Goal: Information Seeking & Learning: Learn about a topic

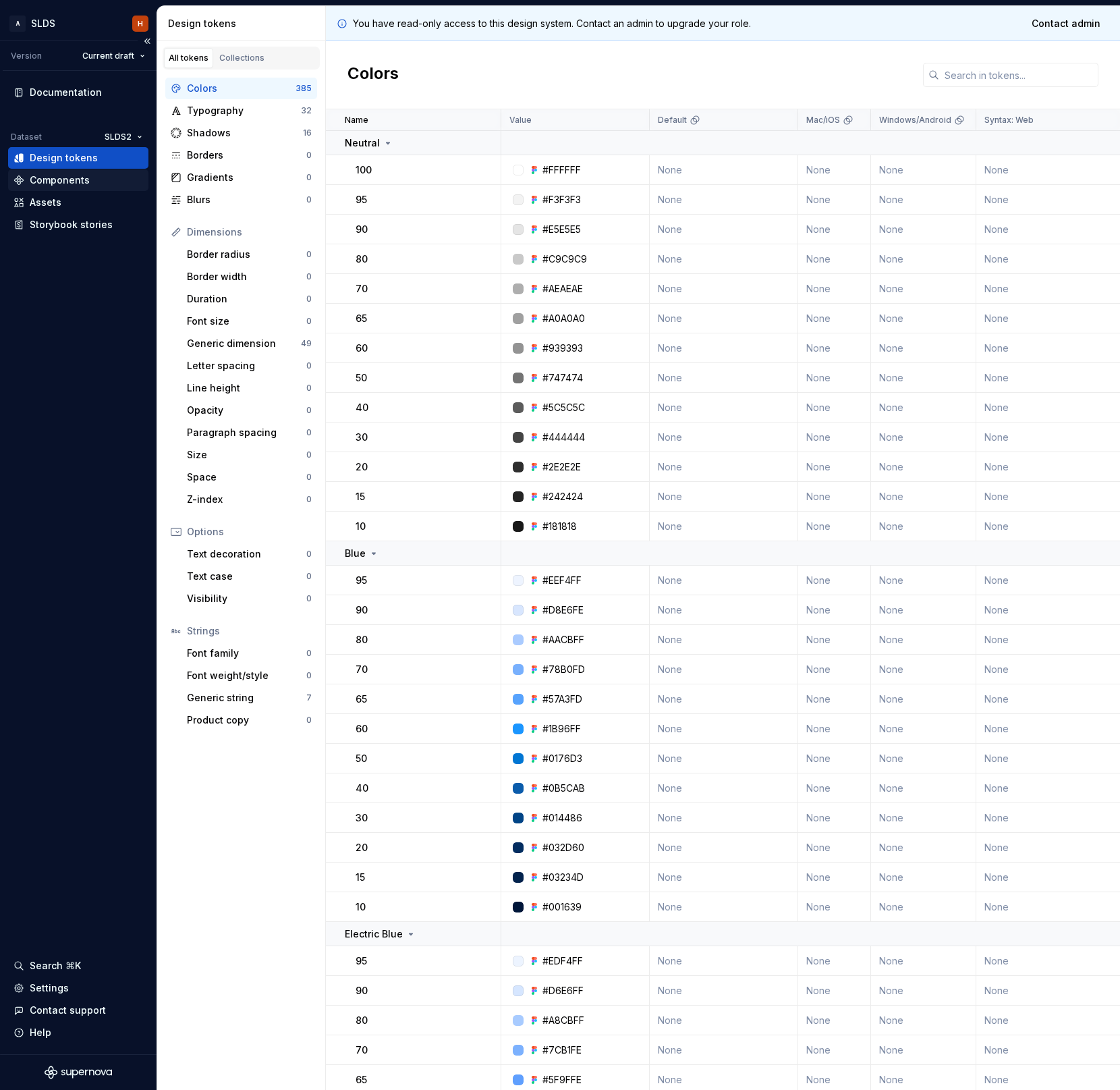
click at [74, 178] on div "Components" at bounding box center [60, 180] width 60 height 13
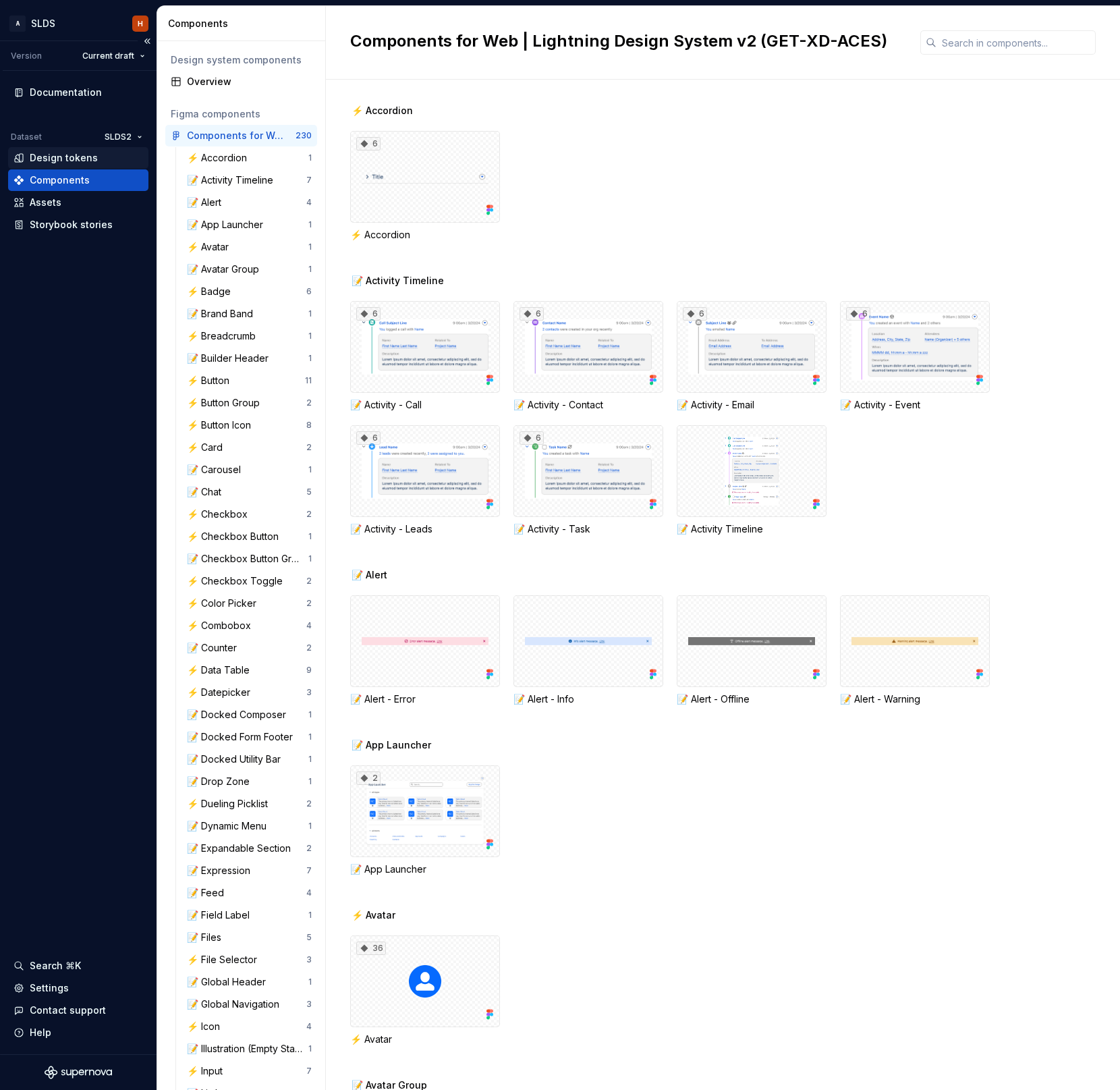
click at [75, 161] on div "Design tokens" at bounding box center [64, 158] width 68 height 13
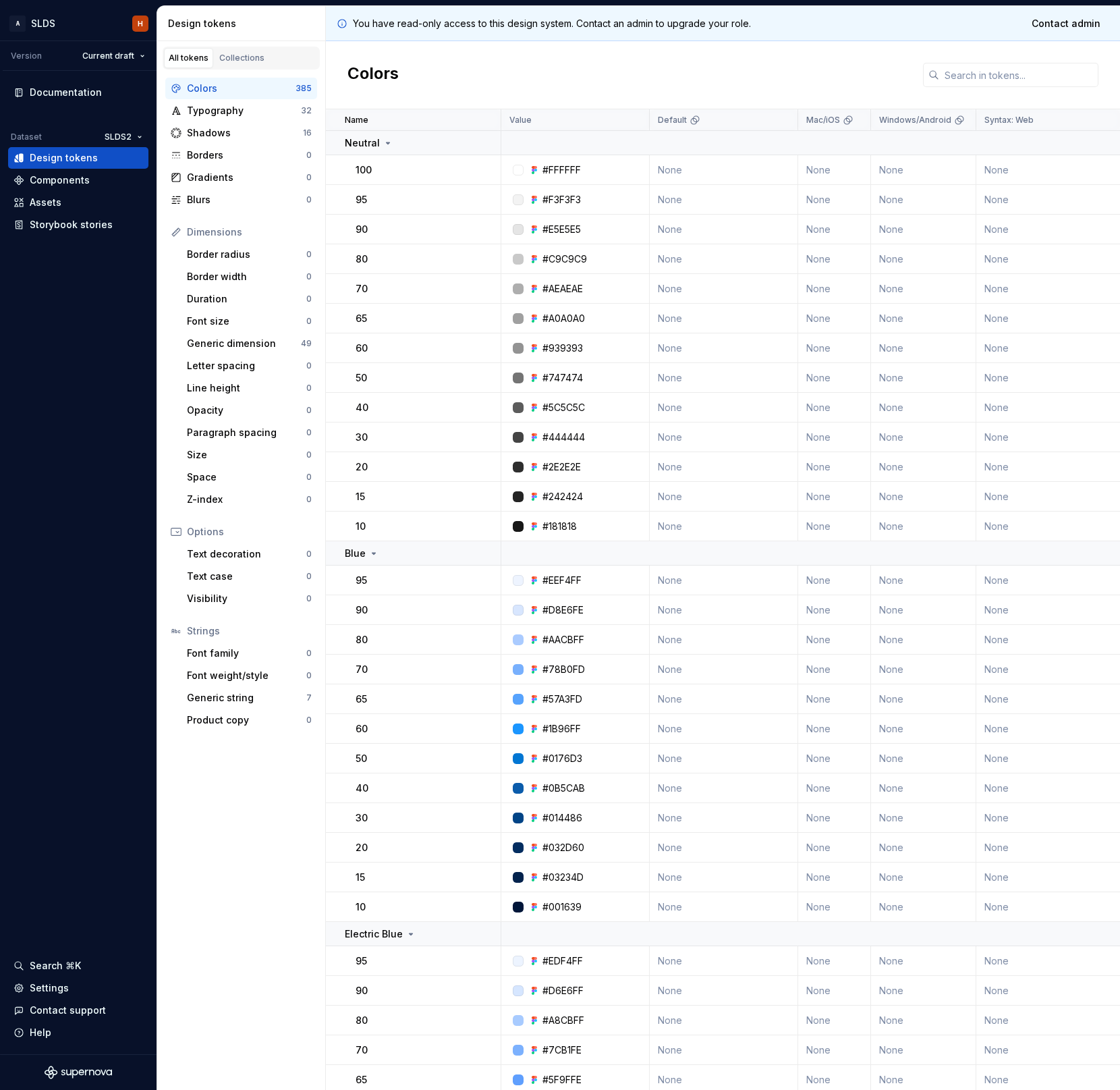
click at [357, 200] on p "95" at bounding box center [361, 199] width 11 height 13
click at [565, 203] on div "#F3F3F3" at bounding box center [561, 199] width 39 height 13
click at [514, 200] on div at bounding box center [517, 199] width 10 height 10
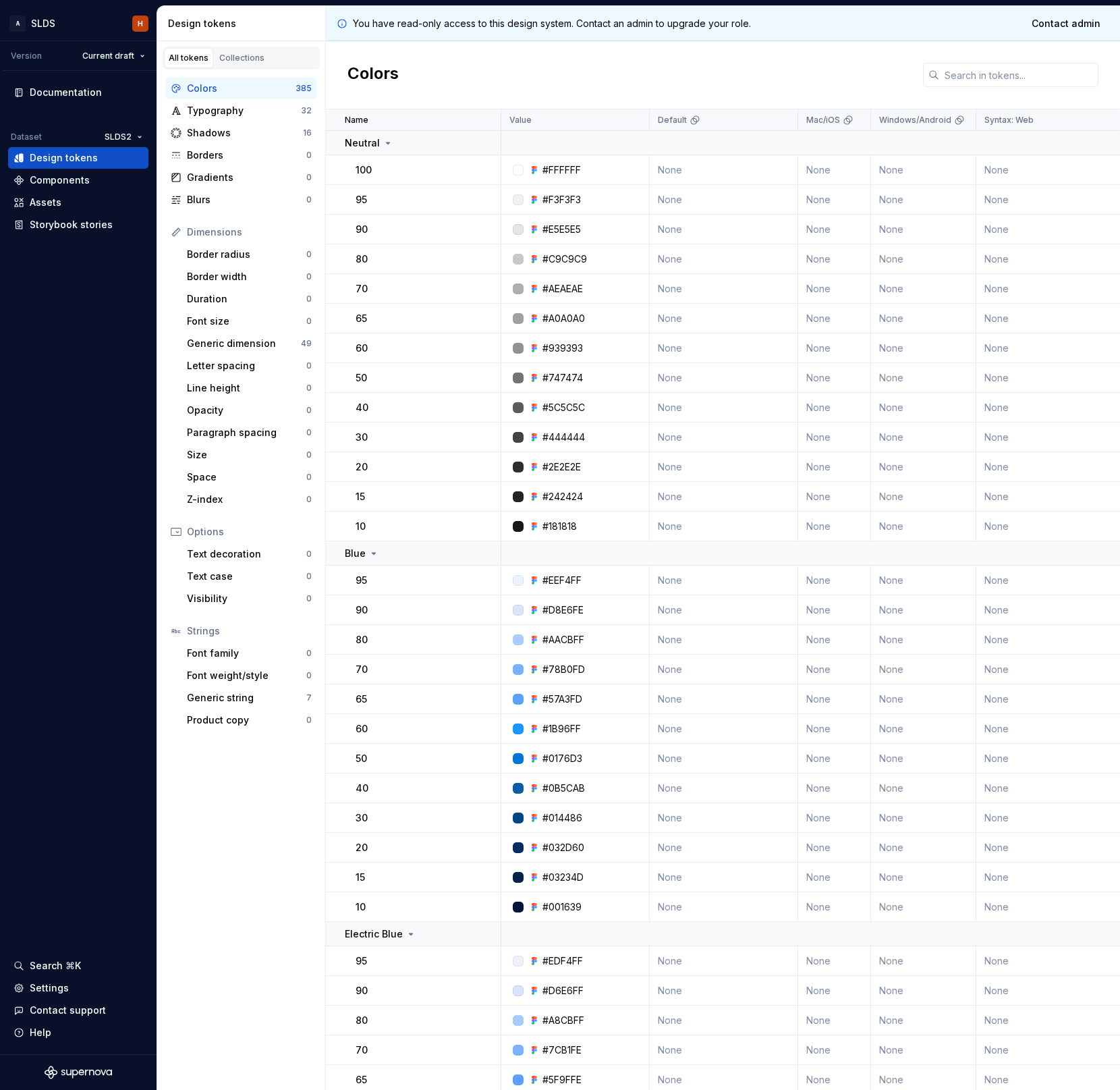
click at [843, 78] on div "Colors" at bounding box center [723, 75] width 794 height 68
click at [1081, 27] on span "Contact admin" at bounding box center [1065, 24] width 69 height 13
click at [230, 223] on div "Dimensions" at bounding box center [241, 231] width 151 height 22
click at [221, 193] on div "Blurs" at bounding box center [246, 199] width 119 height 13
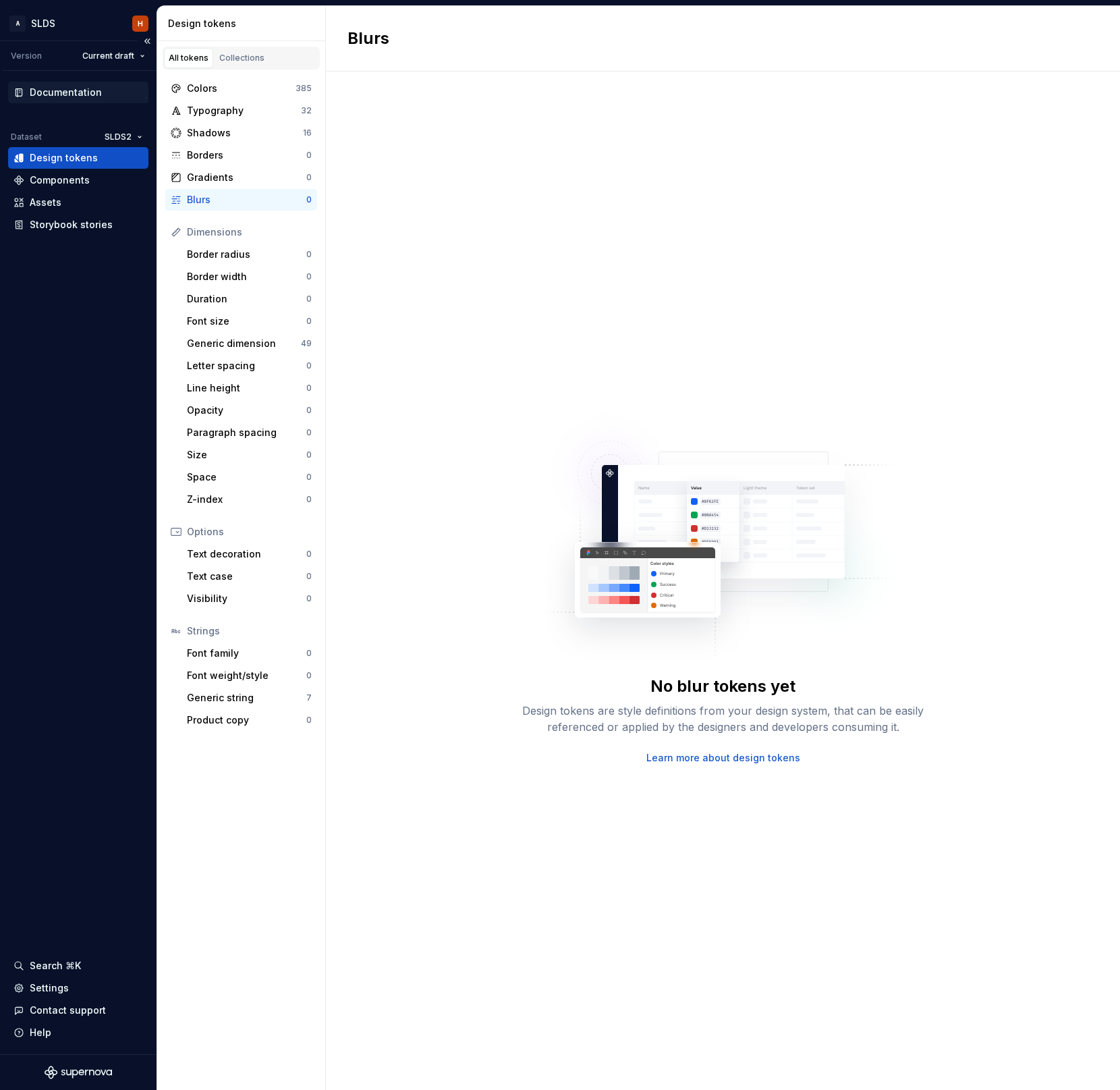
click at [57, 87] on div "Documentation" at bounding box center [66, 92] width 72 height 13
click at [82, 89] on div "Documentation" at bounding box center [66, 92] width 72 height 13
click at [43, 26] on html "A SLDS H Version Current draft Documentation Dataset SLDS2 Design tokens Compon…" at bounding box center [560, 545] width 1120 height 1090
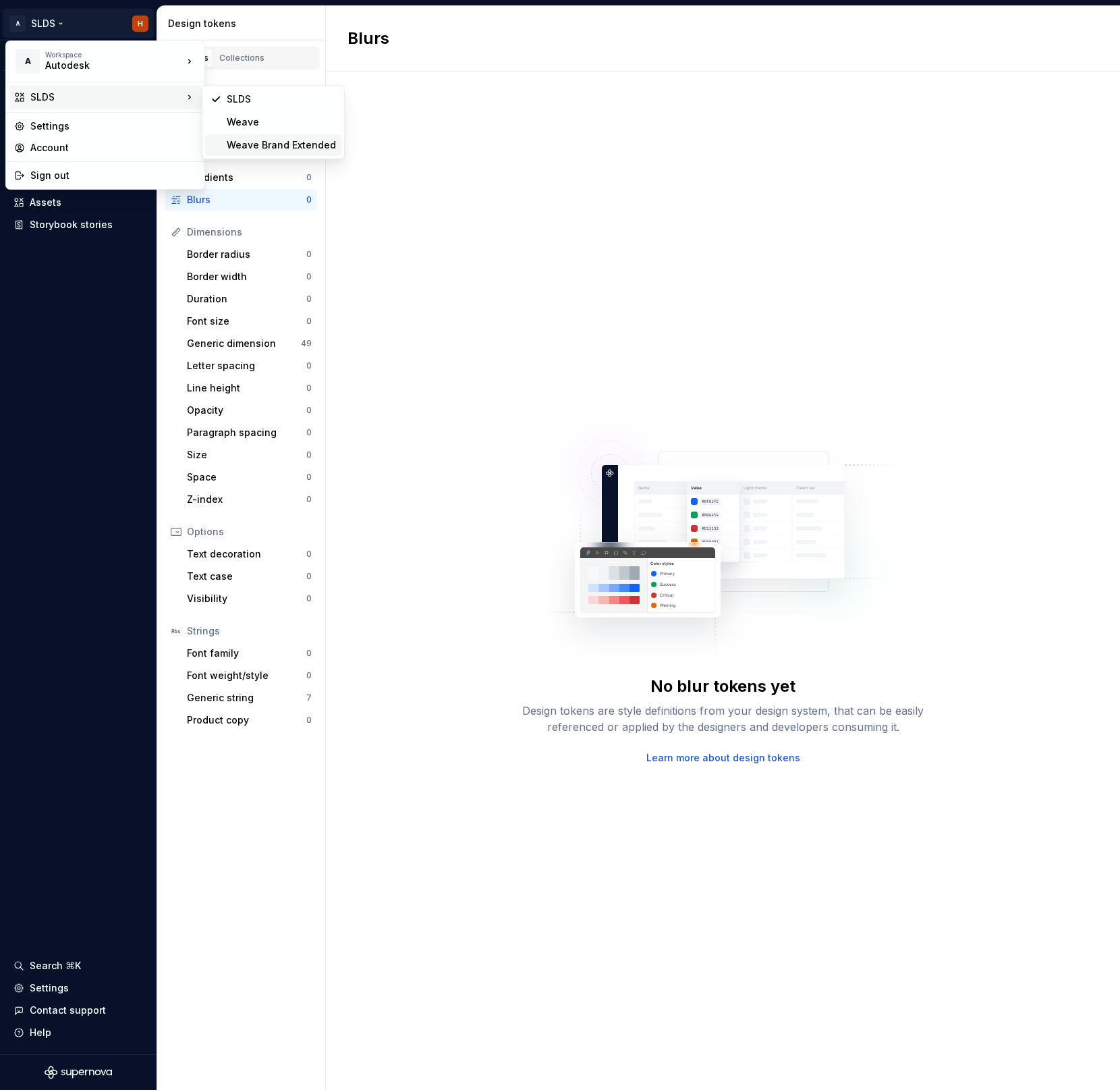
click at [264, 145] on div "Weave Brand Extended" at bounding box center [281, 145] width 109 height 13
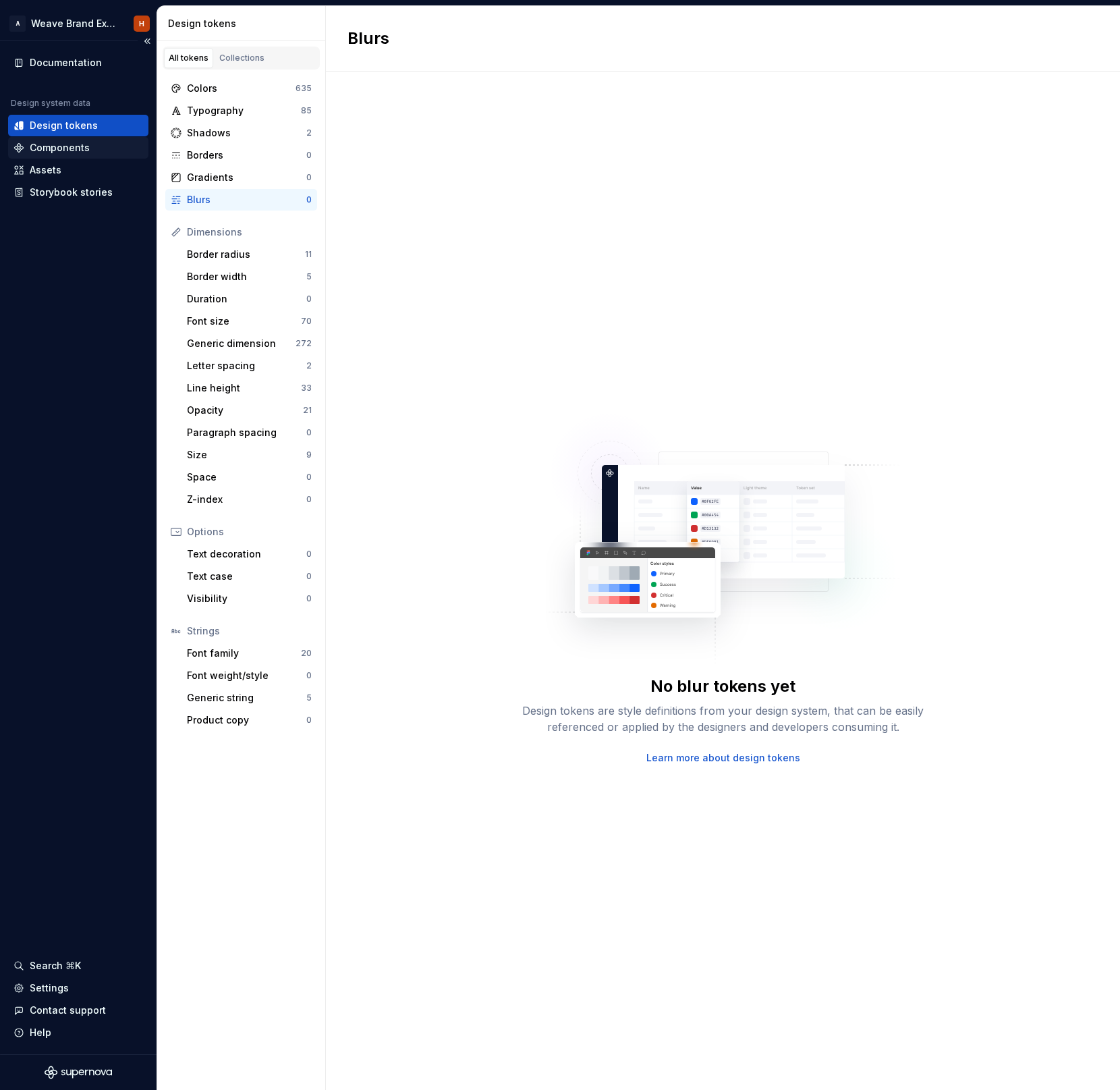
click at [58, 152] on div "Components" at bounding box center [60, 148] width 60 height 13
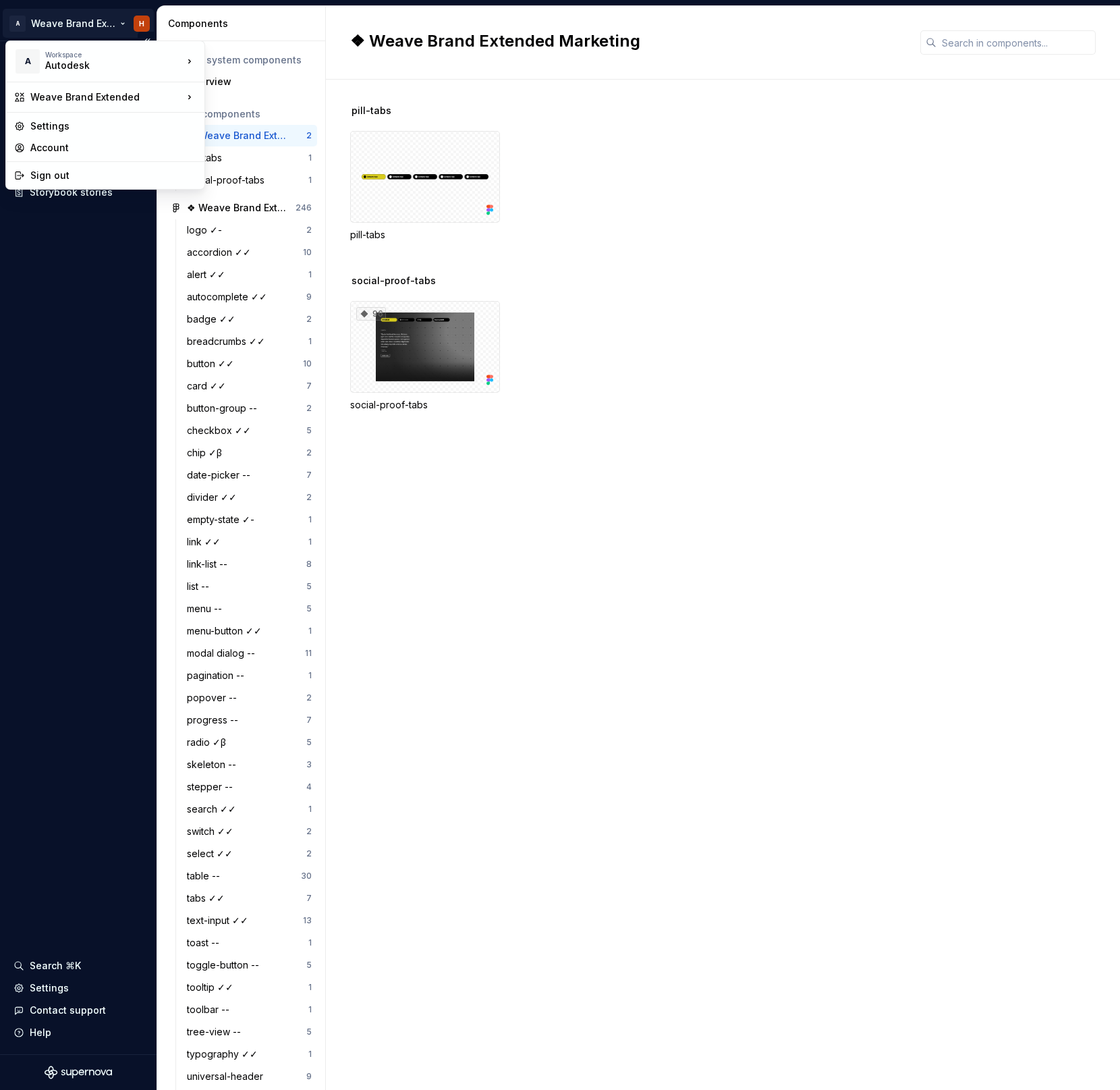
click at [78, 19] on html "A Weave Brand Extended H Documentation Design system data Design tokens Compone…" at bounding box center [560, 545] width 1120 height 1090
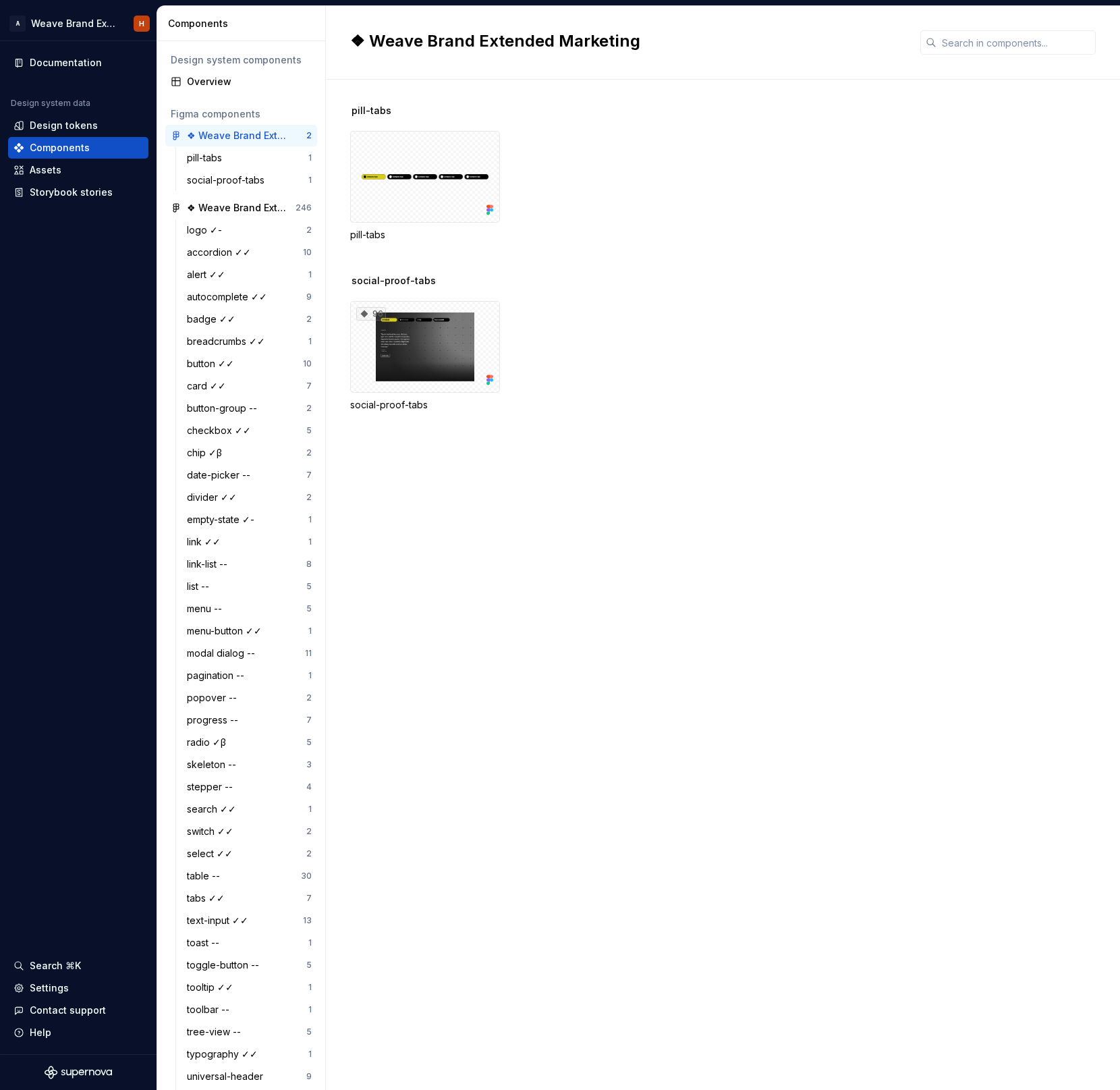
click at [454, 112] on html "A Weave Brand Extended H Documentation Design system data Design tokens Compone…" at bounding box center [560, 545] width 1120 height 1090
click at [216, 83] on div "Overview" at bounding box center [249, 82] width 125 height 13
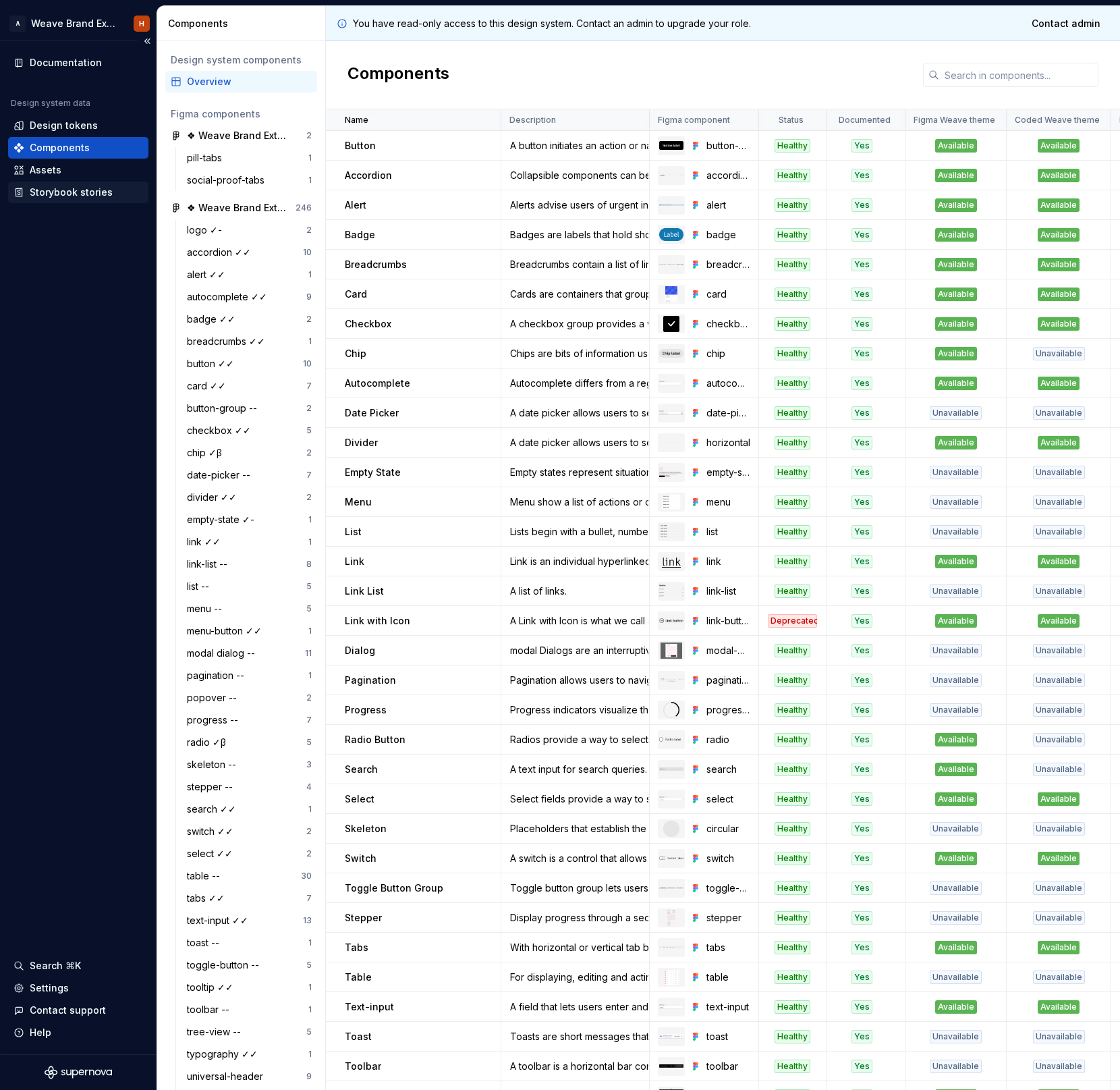
click at [61, 195] on div "Storybook stories" at bounding box center [71, 192] width 83 height 13
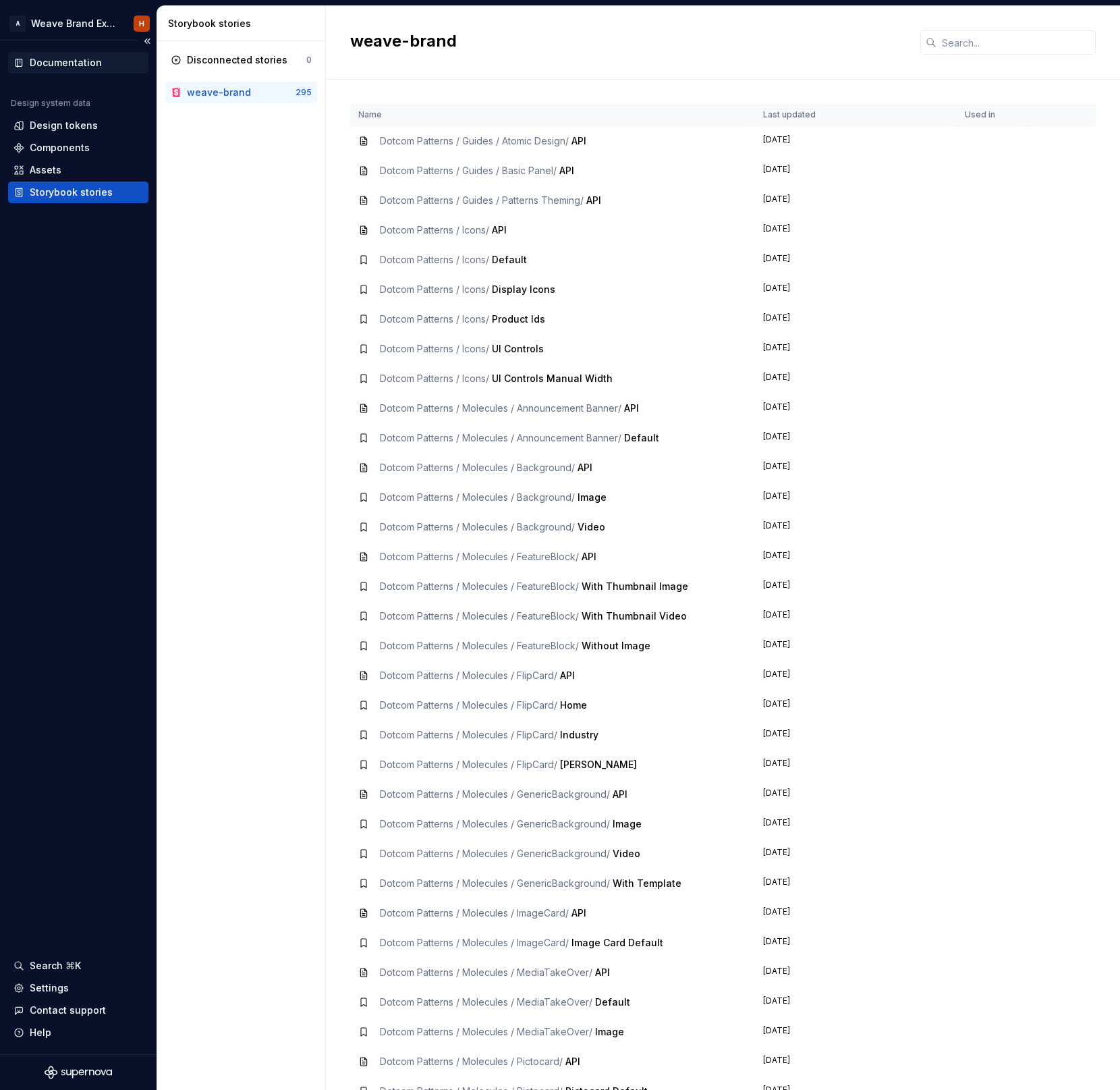
click at [60, 60] on div "Documentation" at bounding box center [66, 63] width 72 height 13
